Goal: Transaction & Acquisition: Purchase product/service

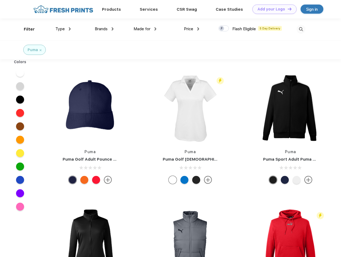
click at [273, 9] on link "Add your Logo Design Tool" at bounding box center [275, 9] width 44 height 9
click at [0, 0] on div "Design Tool" at bounding box center [0, 0] width 0 height 0
click at [287, 9] on link "Add your Logo Design Tool" at bounding box center [275, 9] width 44 height 9
click at [26, 29] on div "Filter" at bounding box center [29, 29] width 11 height 6
click at [63, 29] on span "Type" at bounding box center [59, 29] width 9 height 5
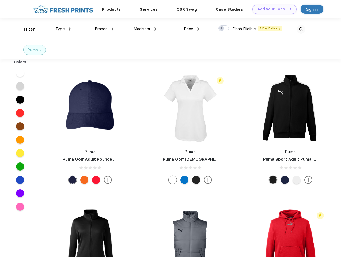
click at [104, 29] on span "Brands" at bounding box center [101, 29] width 13 height 5
click at [145, 29] on span "Made for" at bounding box center [142, 29] width 17 height 5
click at [192, 29] on span "Price" at bounding box center [188, 29] width 9 height 5
click at [224, 29] on div at bounding box center [224, 28] width 10 height 6
click at [222, 29] on input "checkbox" at bounding box center [220, 26] width 3 height 3
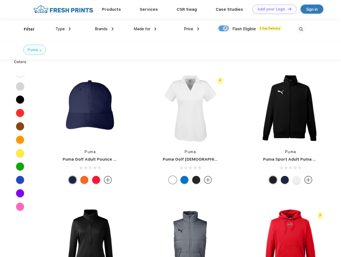
click at [301, 29] on img at bounding box center [301, 29] width 9 height 9
